Goal: Navigation & Orientation: Find specific page/section

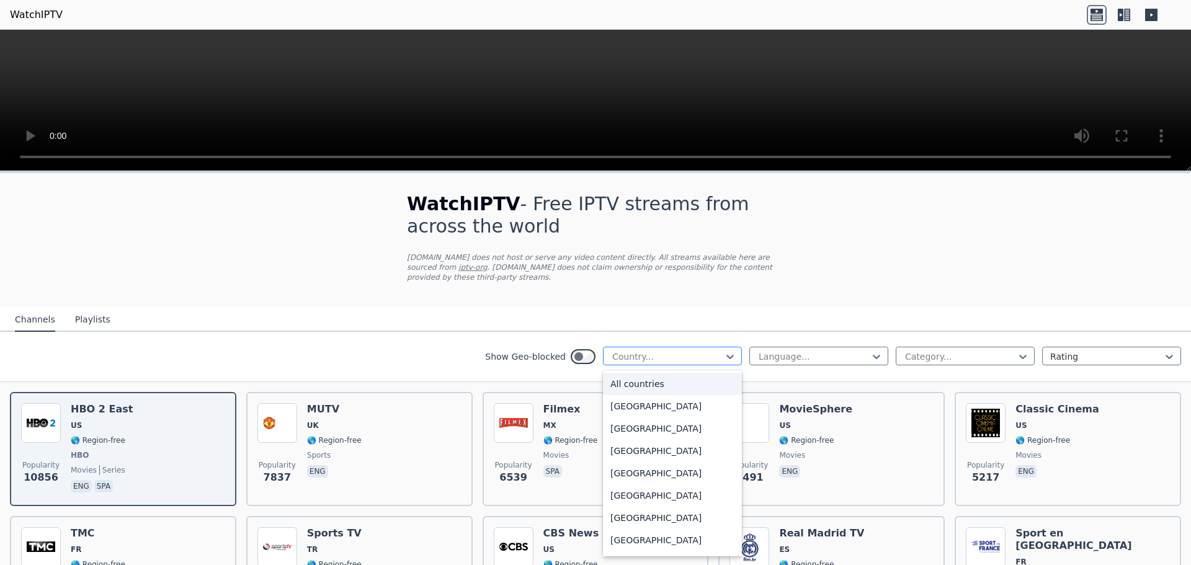
click at [623, 350] on div at bounding box center [667, 356] width 113 height 12
click at [636, 417] on div "[GEOGRAPHIC_DATA]" at bounding box center [672, 428] width 139 height 22
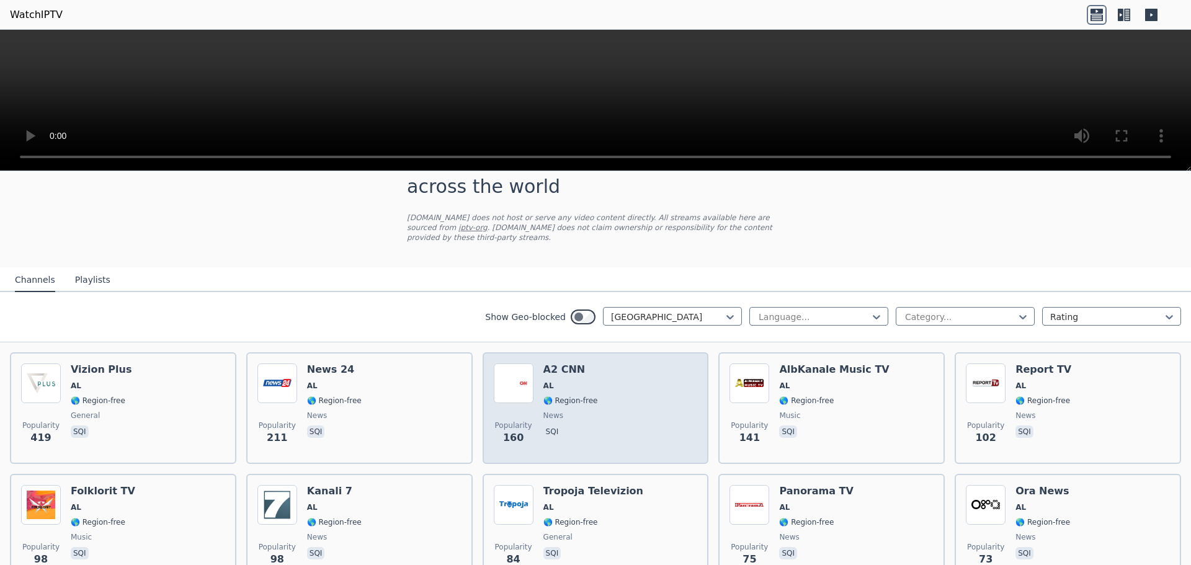
scroll to position [62, 0]
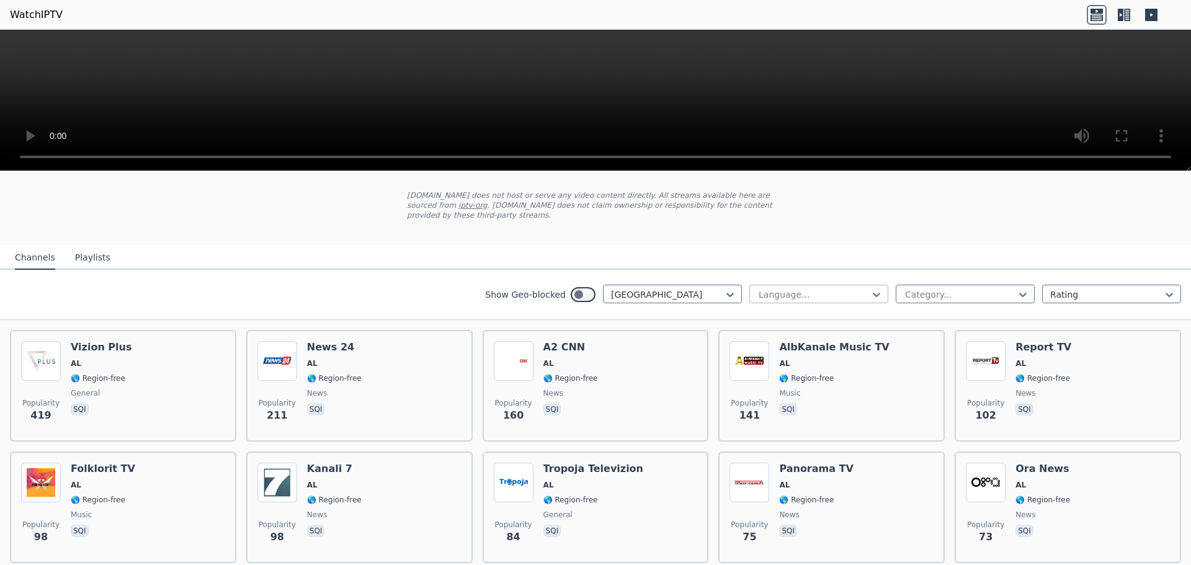
click at [821, 285] on div "Language..." at bounding box center [818, 294] width 139 height 19
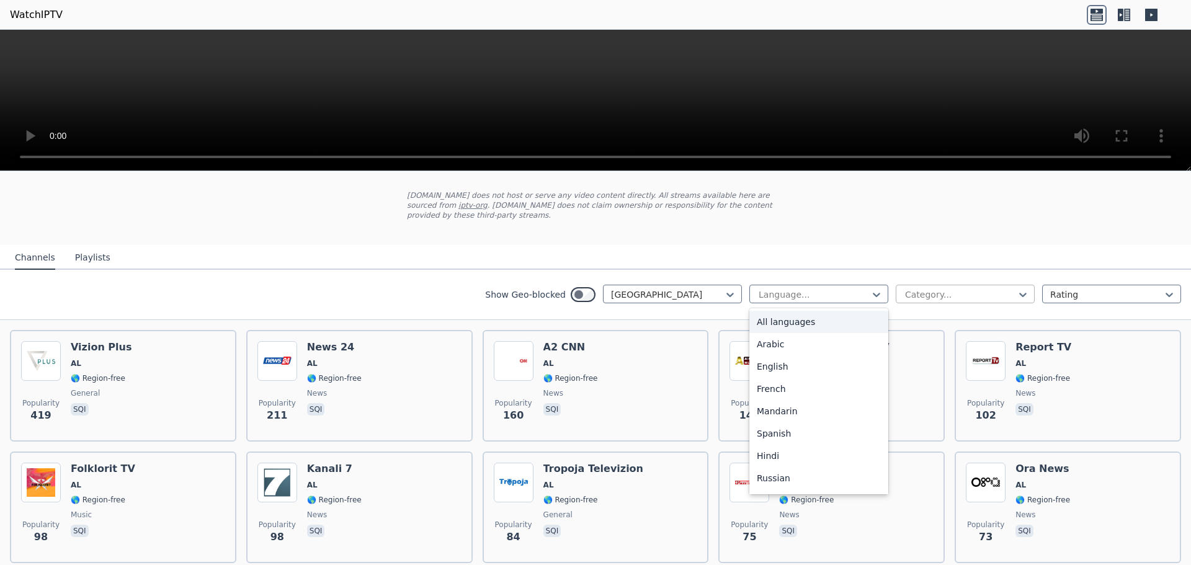
click at [910, 288] on div at bounding box center [960, 294] width 113 height 12
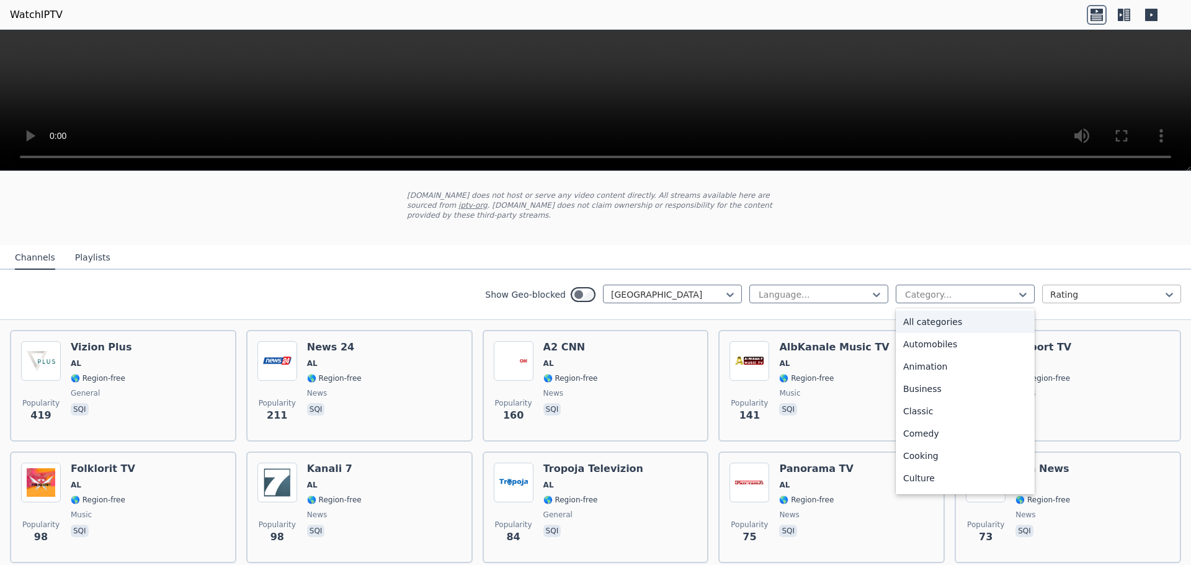
click at [1061, 288] on div at bounding box center [1106, 294] width 113 height 12
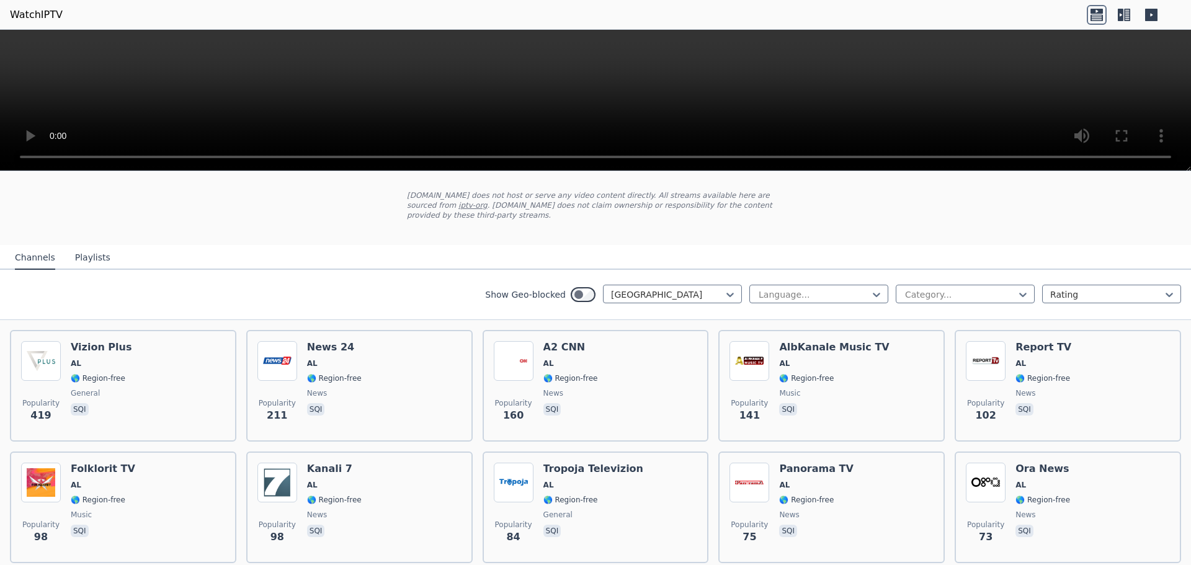
click at [932, 245] on nav "Channels Playlists" at bounding box center [595, 257] width 1191 height 25
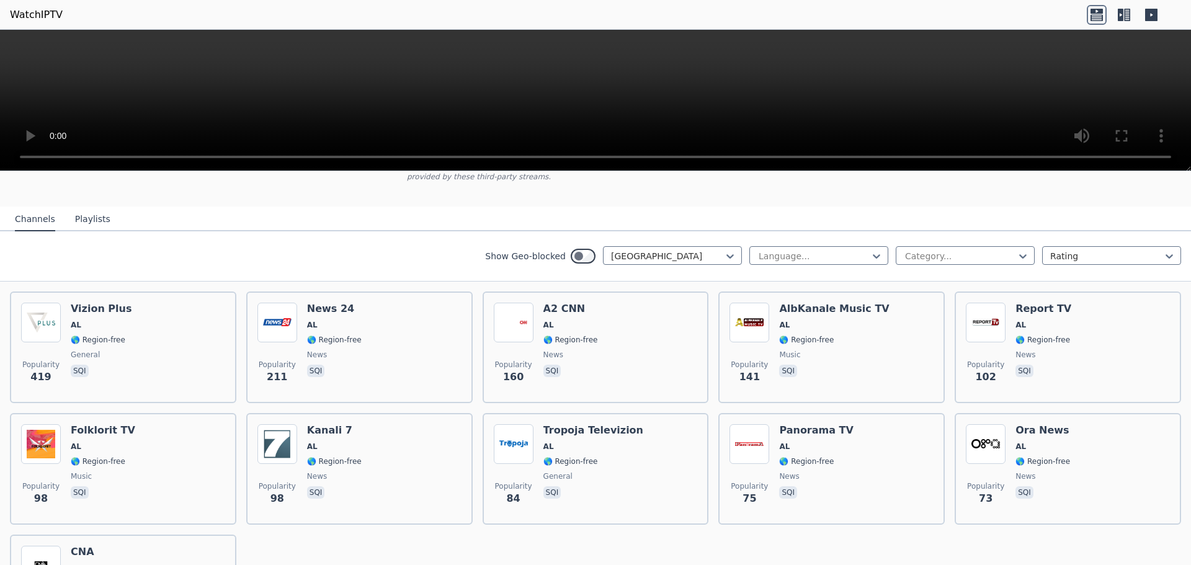
scroll to position [100, 0]
click at [84, 216] on button "Playlists" at bounding box center [92, 220] width 35 height 24
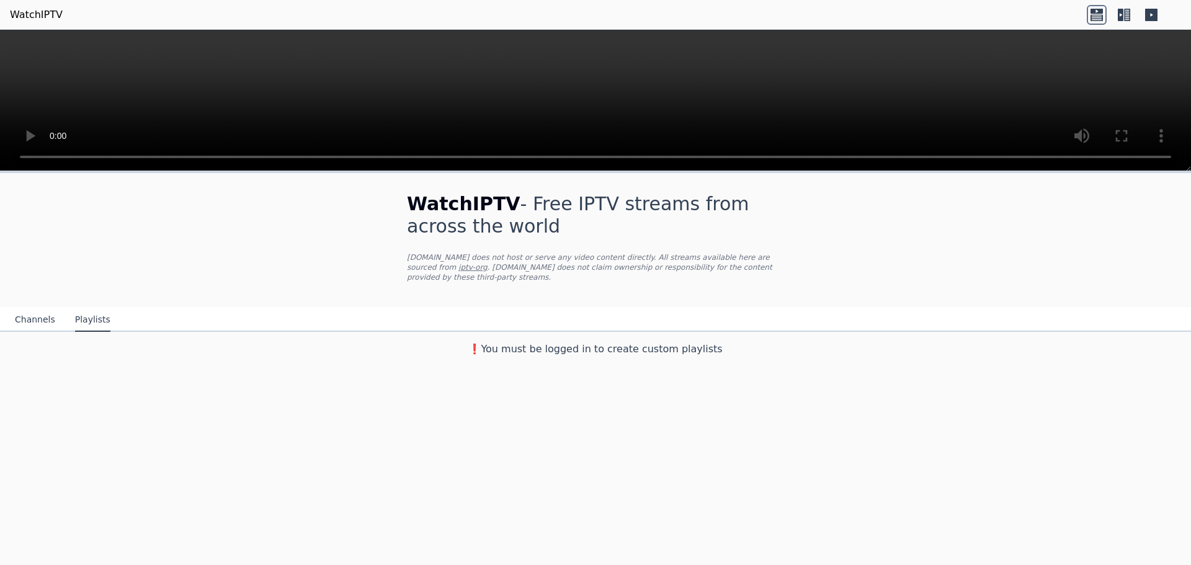
scroll to position [0, 0]
click at [53, 319] on div "Channels Playlists" at bounding box center [62, 320] width 115 height 24
click at [42, 310] on button "Channels" at bounding box center [35, 320] width 40 height 24
